Goal: Transaction & Acquisition: Purchase product/service

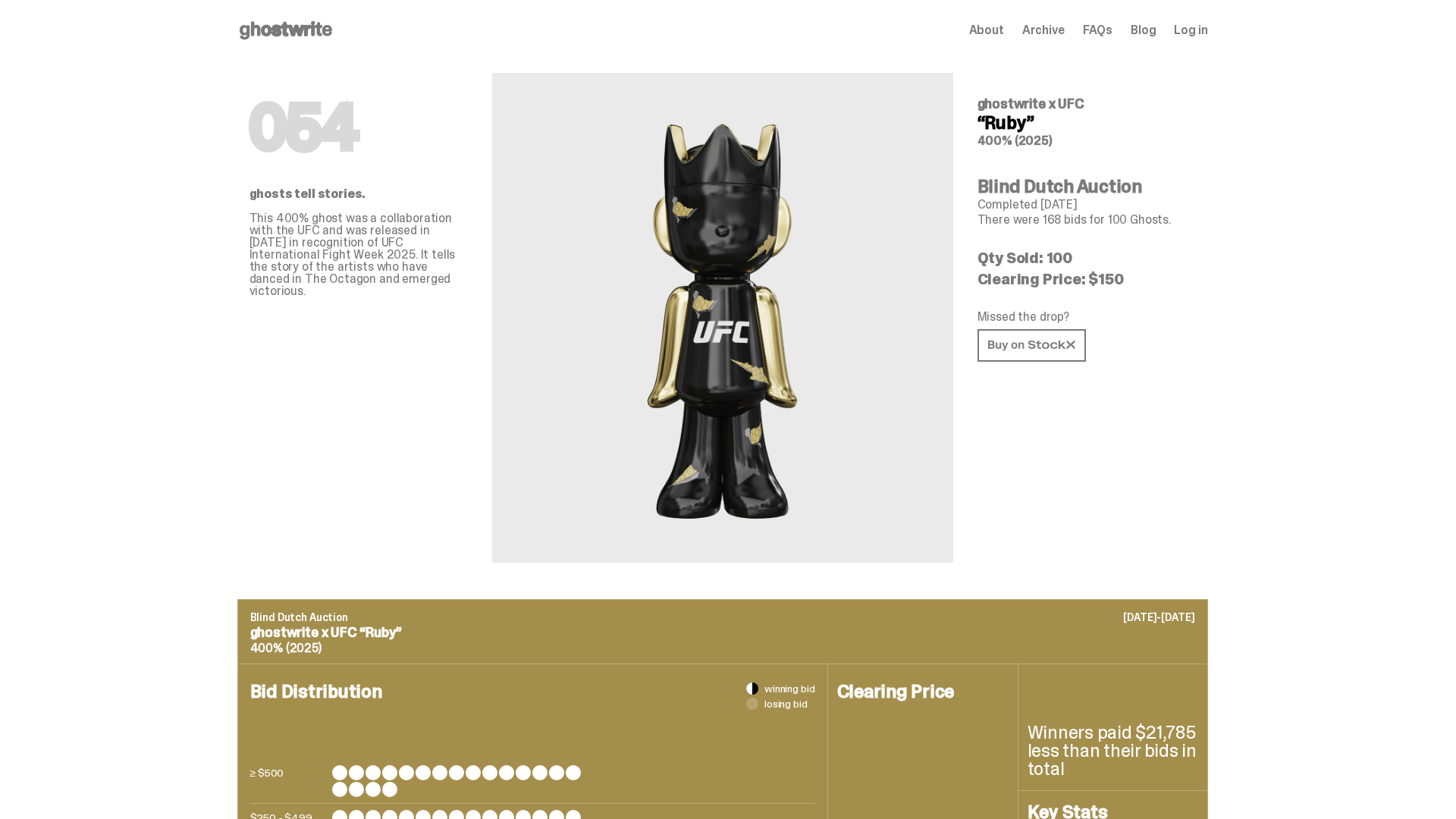
scroll to position [2106, 0]
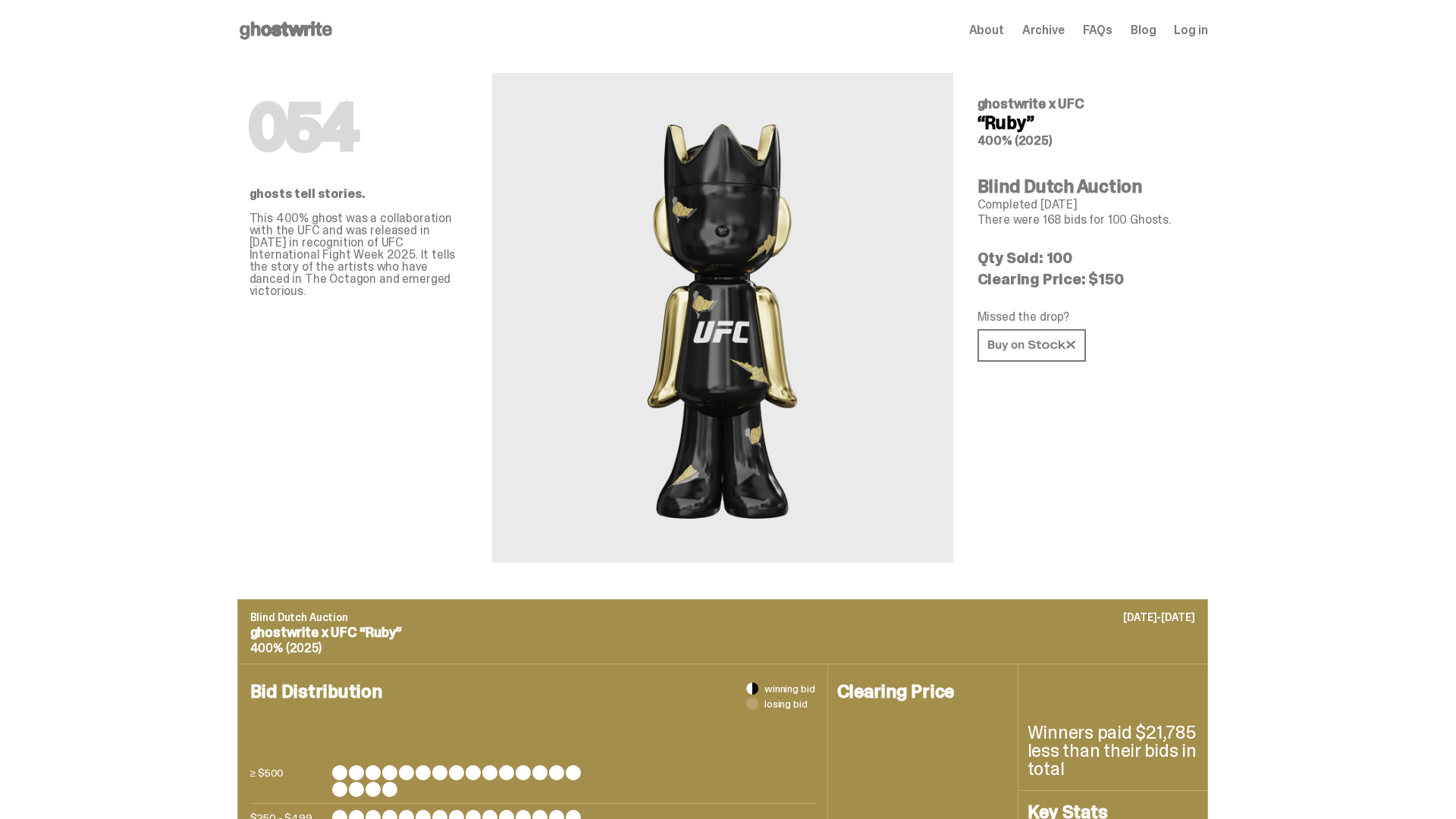
scroll to position [2106, 0]
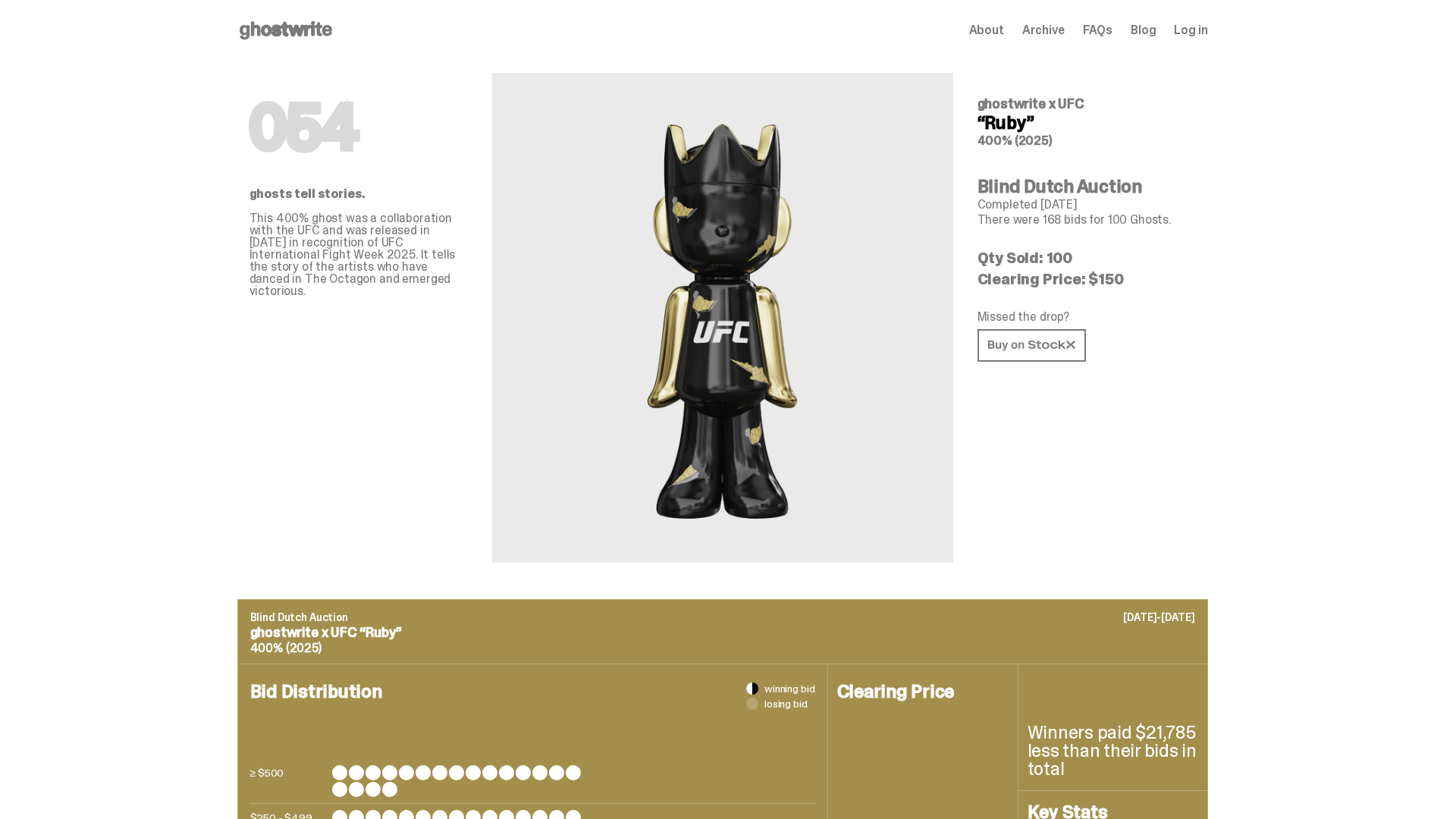
scroll to position [2106, 0]
